Goal: Information Seeking & Learning: Learn about a topic

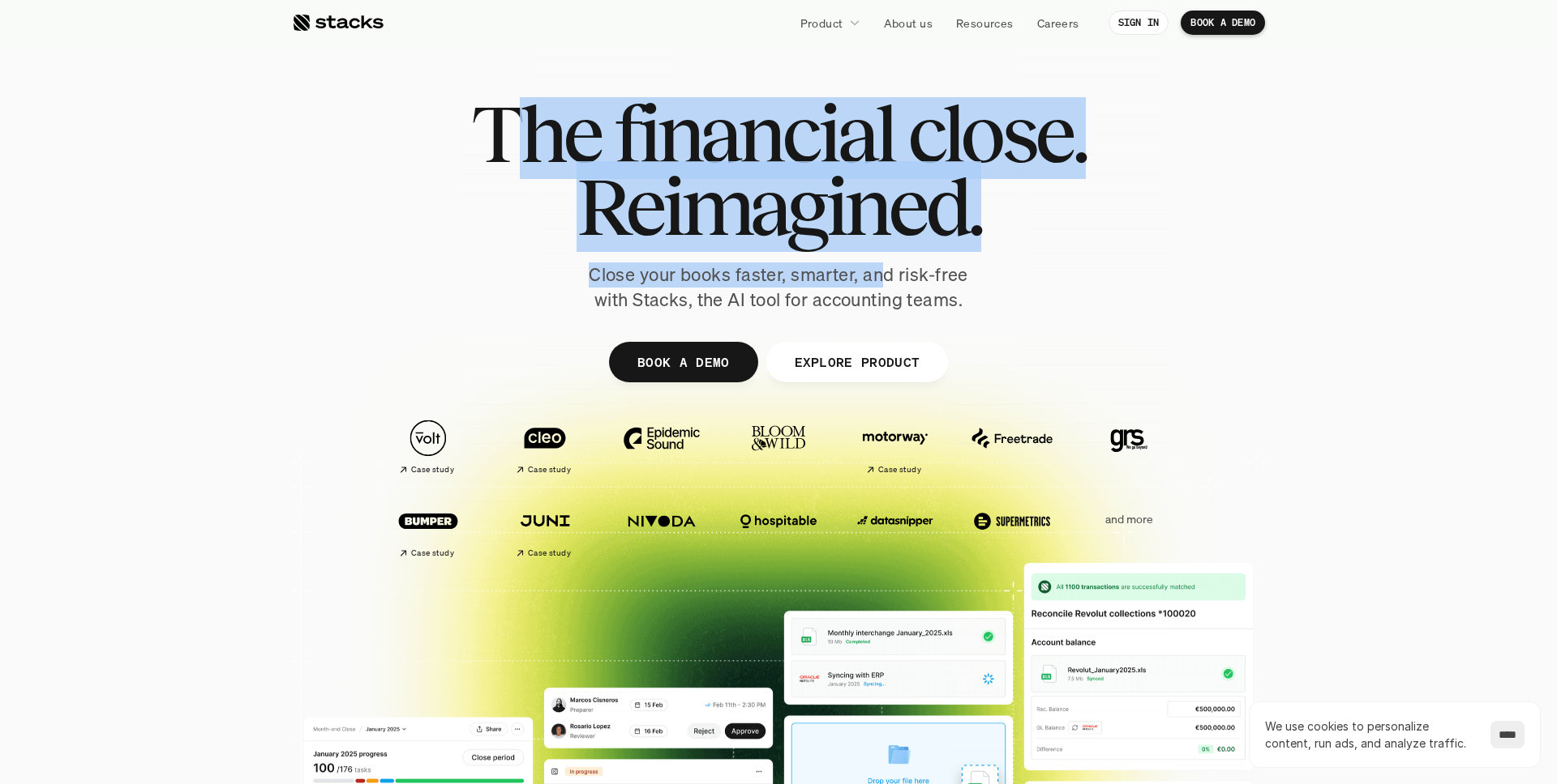
drag, startPoint x: 539, startPoint y: 147, endPoint x: 882, endPoint y: 280, distance: 367.9
click at [882, 280] on div "The financial close. Reimagined. Close your books faster, smarter, and risk-fre…" at bounding box center [778, 205] width 908 height 215
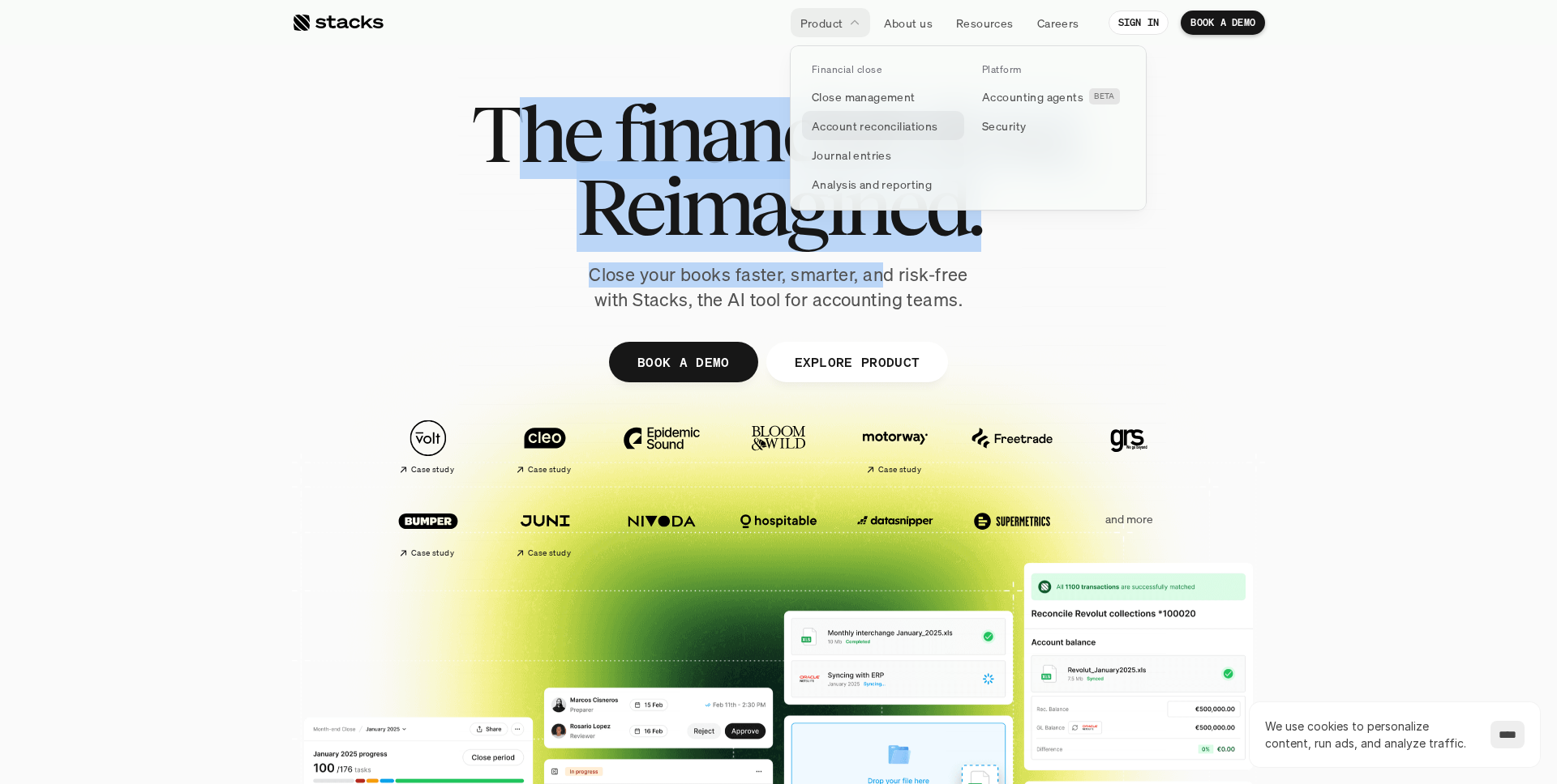
click at [850, 125] on p "Account reconciliations" at bounding box center [874, 126] width 127 height 17
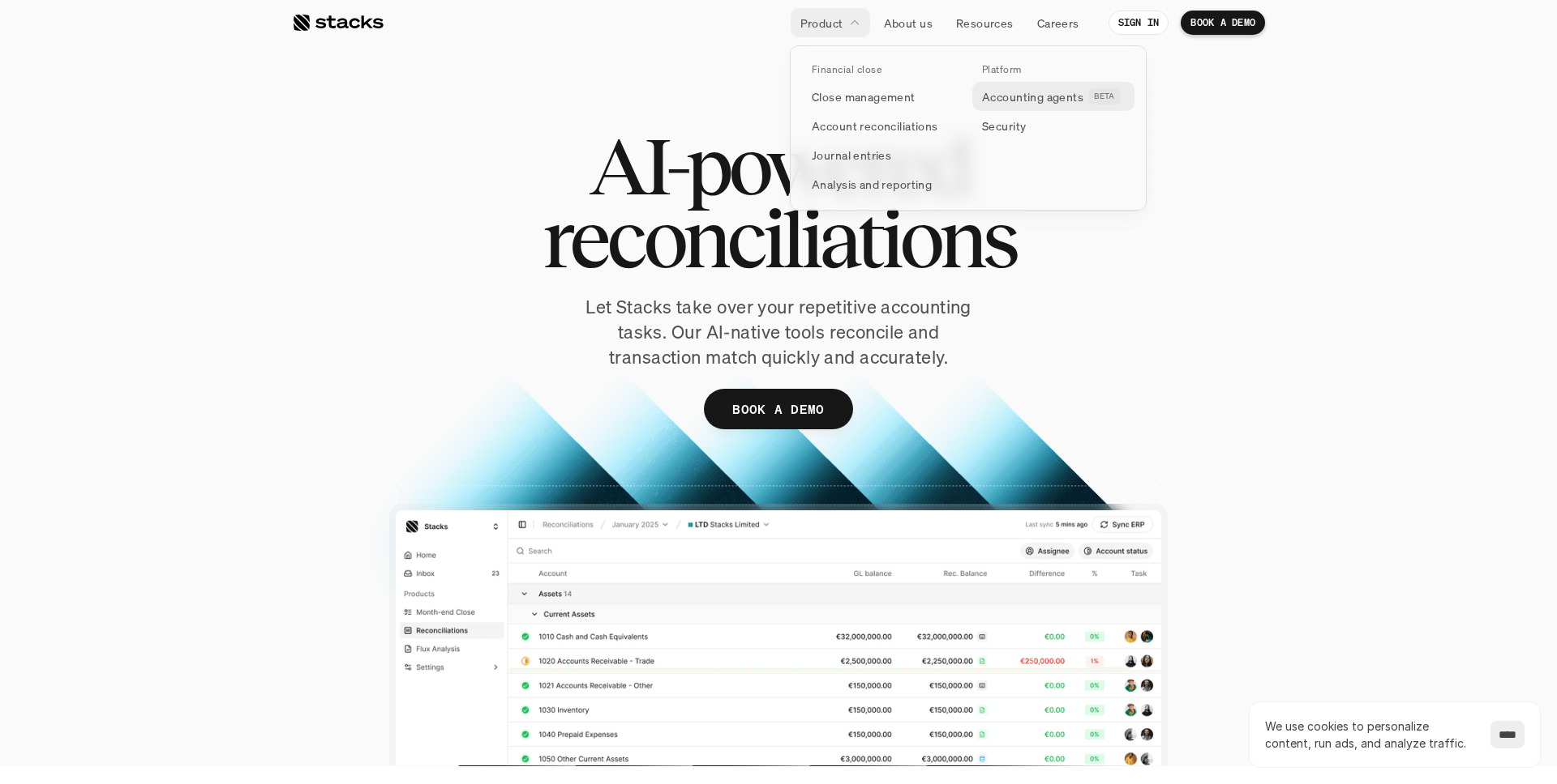
click at [1000, 101] on p "Accounting agents" at bounding box center [1033, 97] width 102 height 17
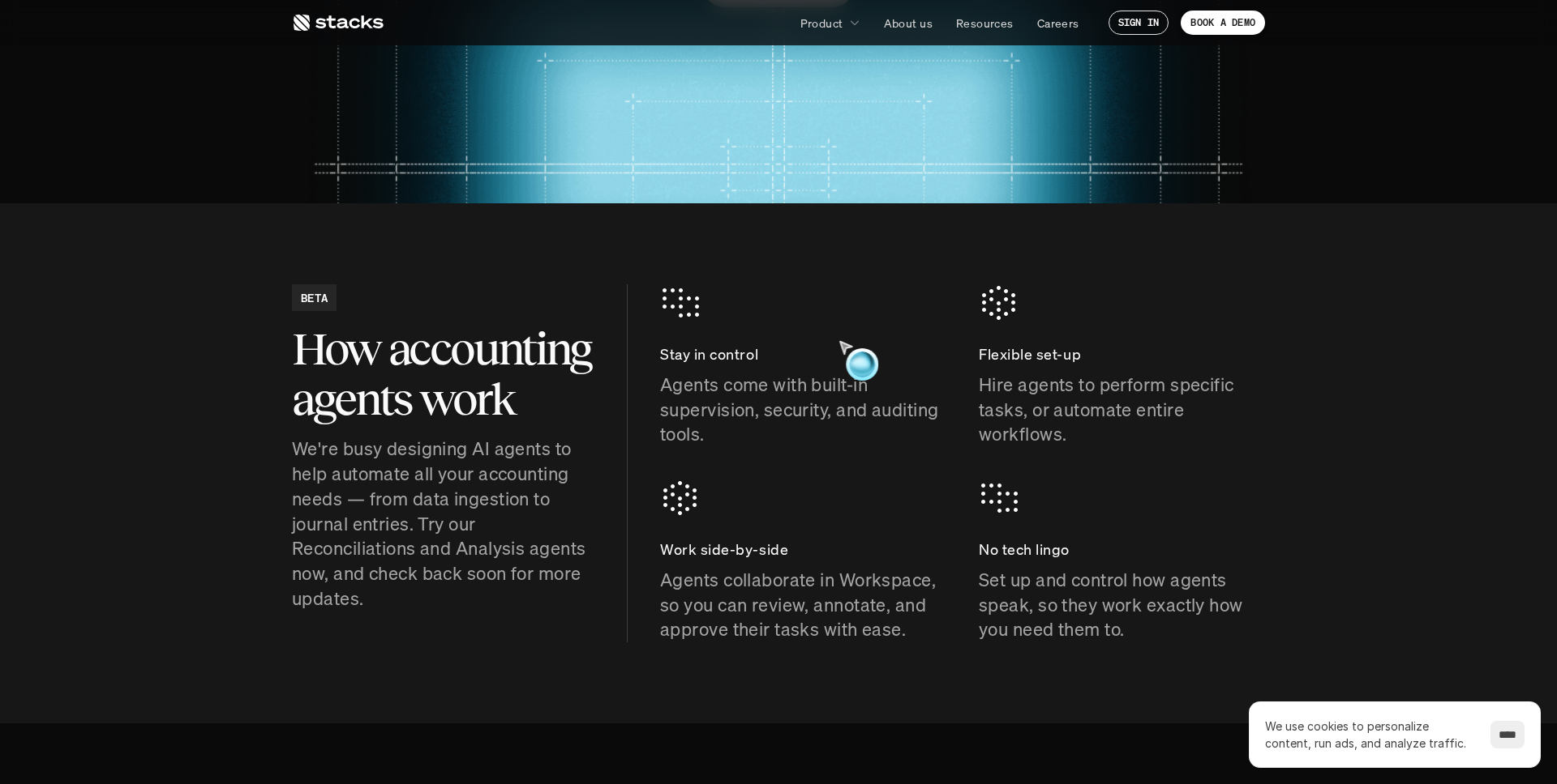
scroll to position [109, 0]
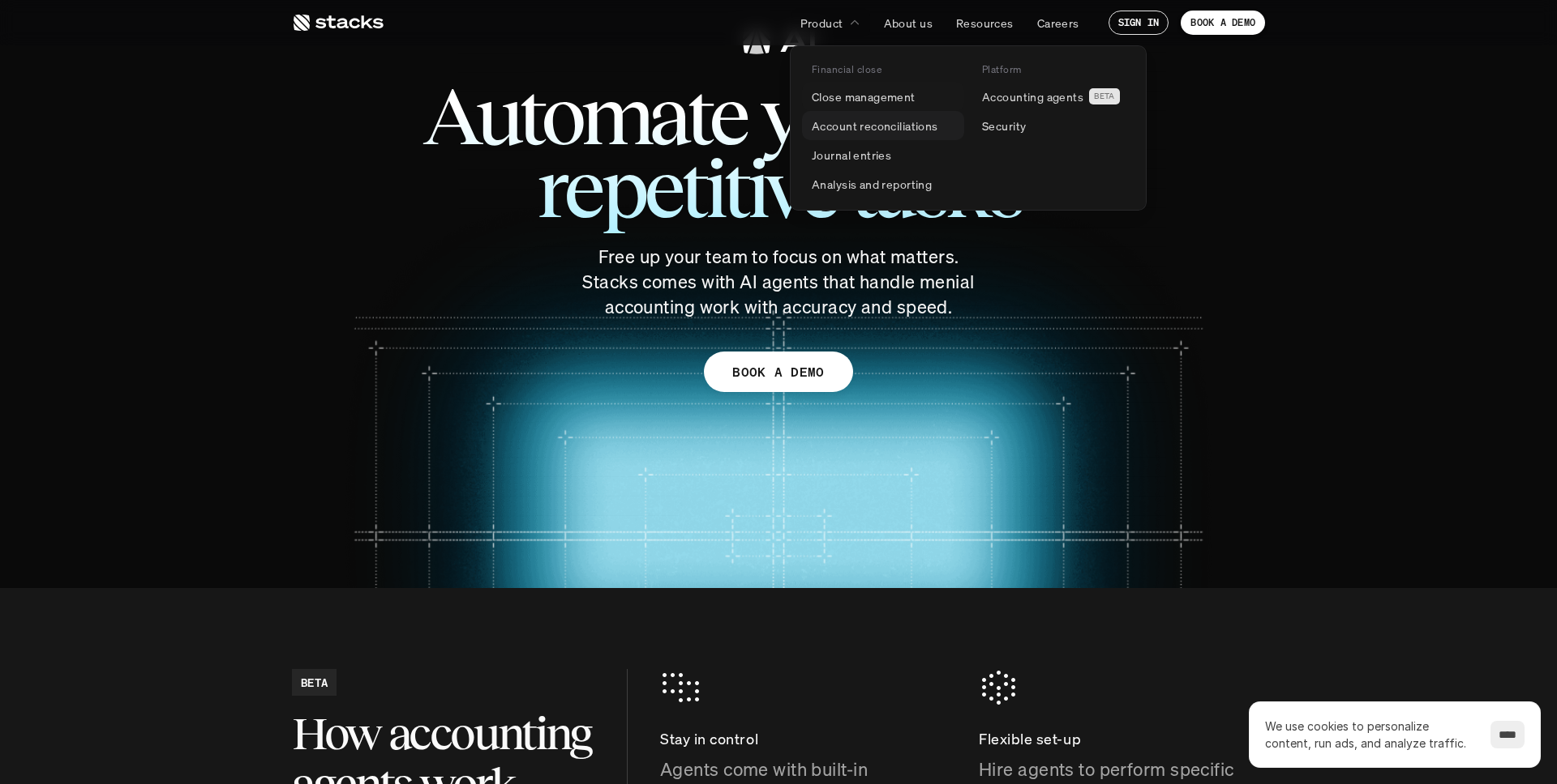
click at [850, 126] on p "Account reconciliations" at bounding box center [874, 126] width 127 height 17
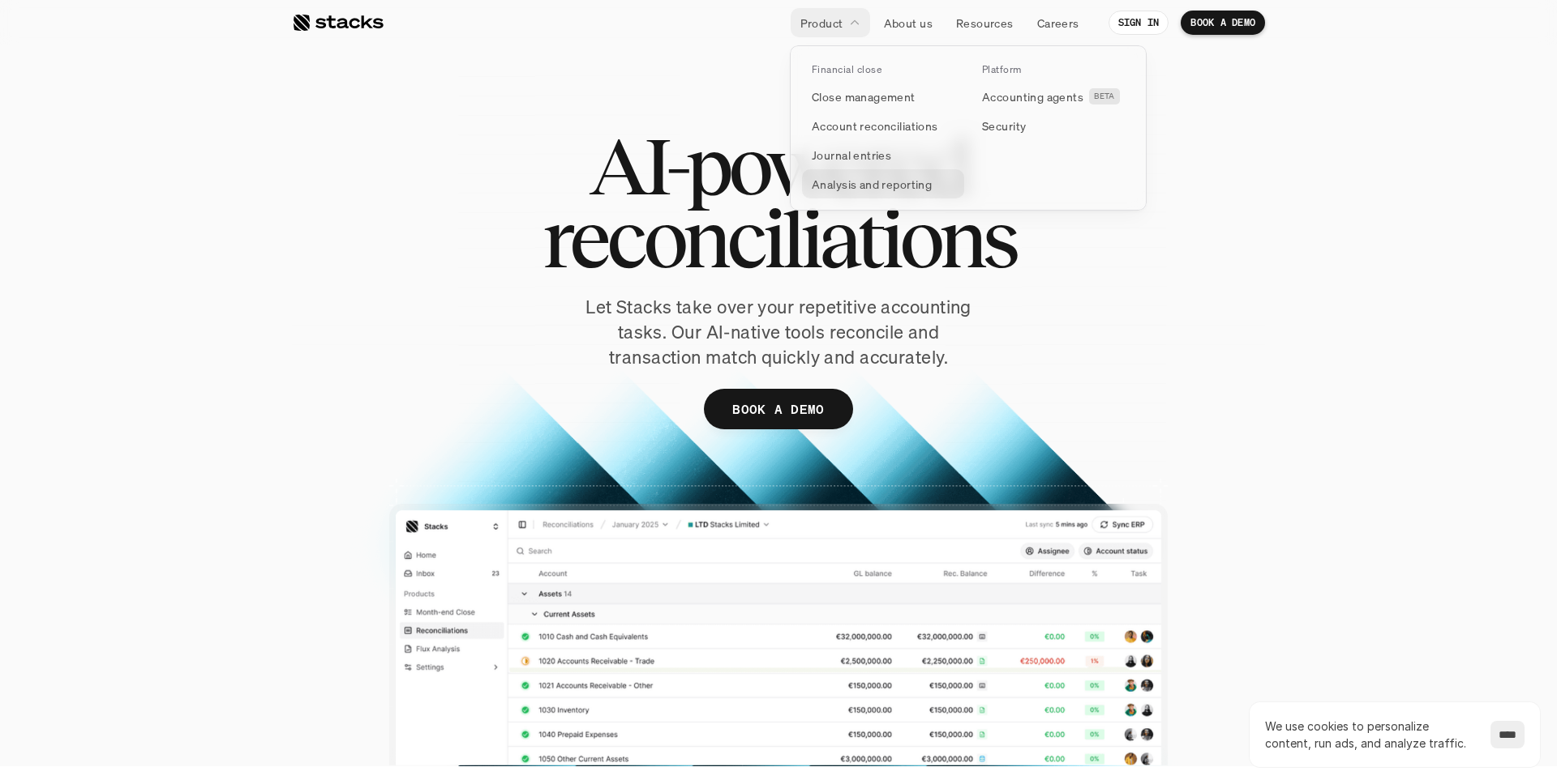
click at [848, 184] on p "Analysis and reporting" at bounding box center [871, 184] width 120 height 17
